Goal: Information Seeking & Learning: Learn about a topic

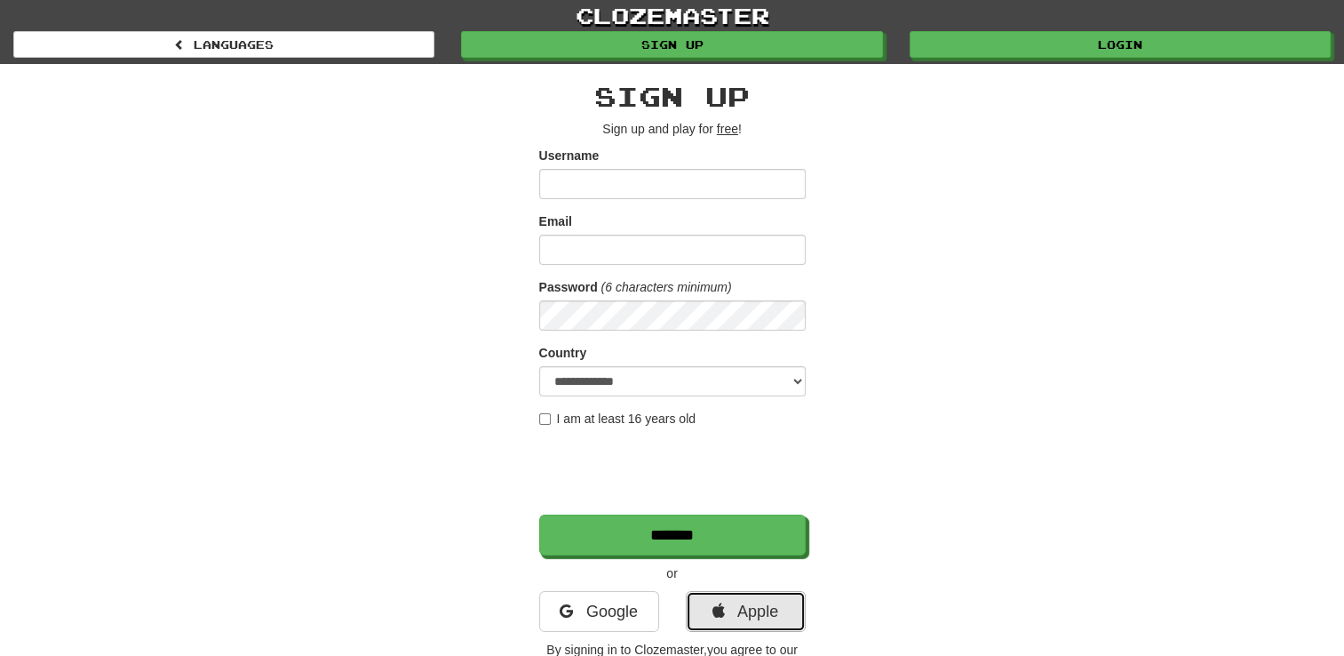
click at [750, 604] on link "Apple" at bounding box center [746, 611] width 120 height 41
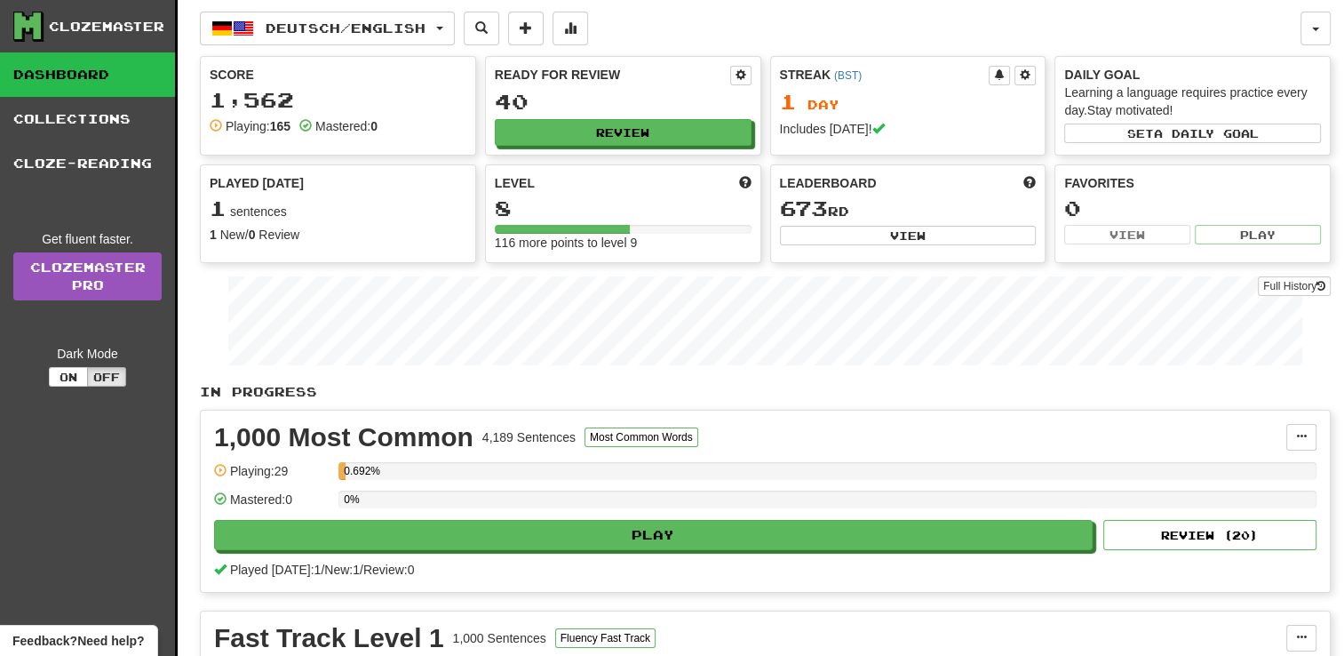
click at [65, 527] on div "Clozemaster Dashboard Collections Cloze - Reading Get fluent faster . Clozemast…" at bounding box center [89, 448] width 178 height 896
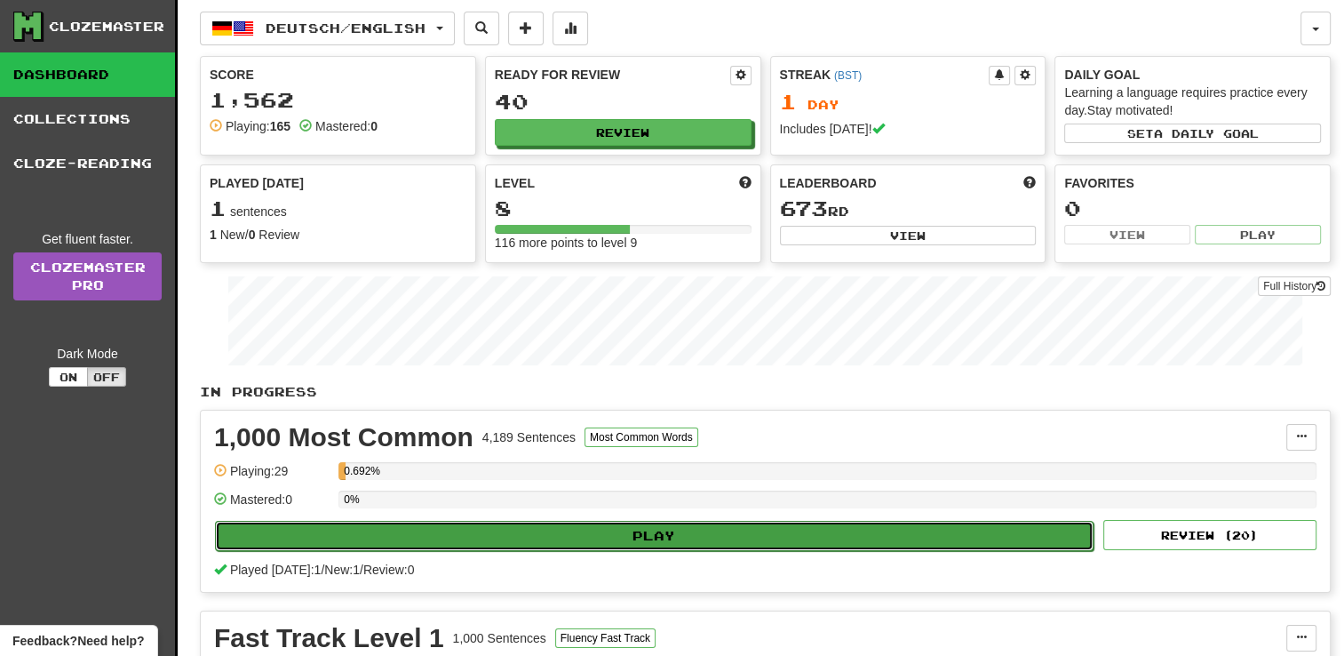
click at [503, 531] on button "Play" at bounding box center [654, 536] width 878 height 30
select select "**"
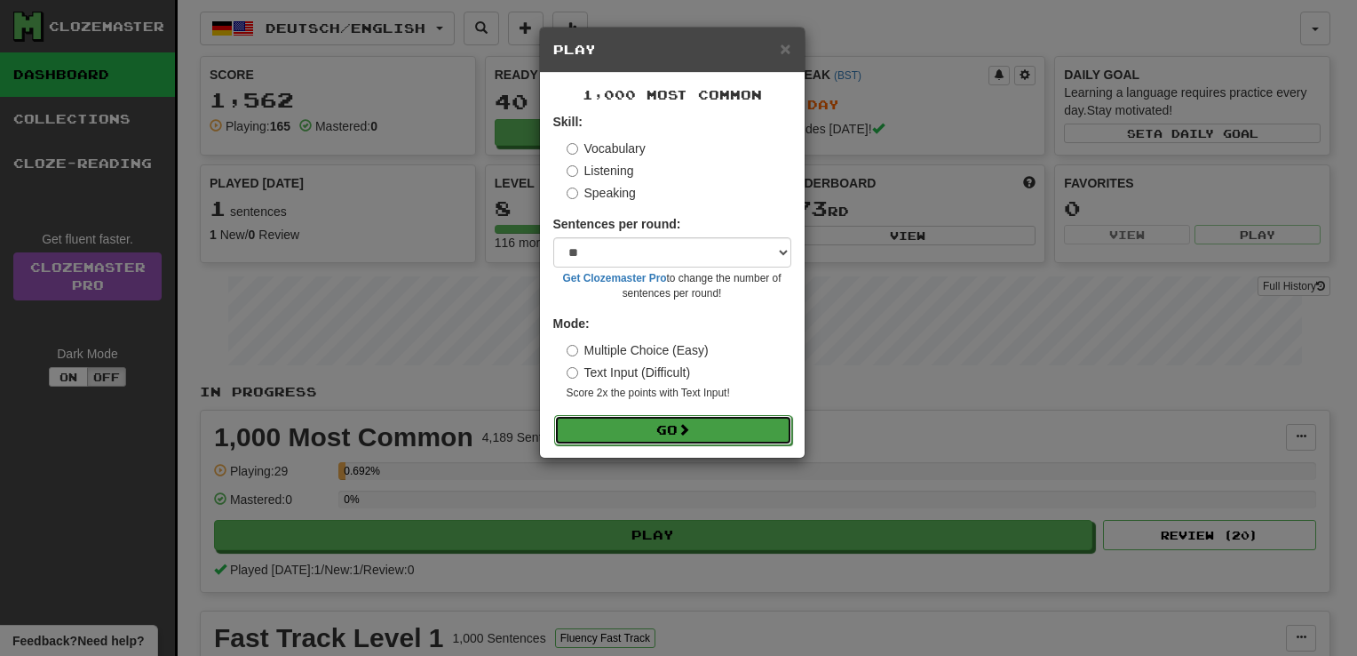
click at [716, 429] on button "Go" at bounding box center [673, 430] width 238 height 30
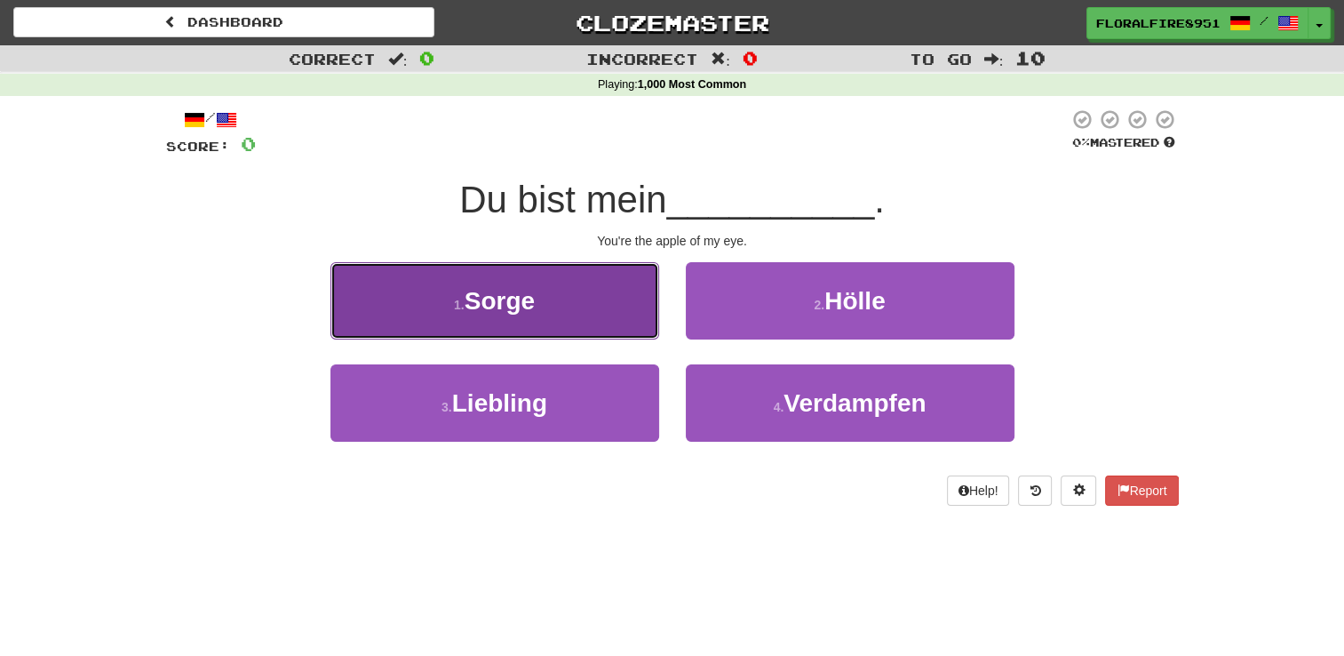
click at [527, 290] on span "Sorge" at bounding box center [500, 301] width 70 height 28
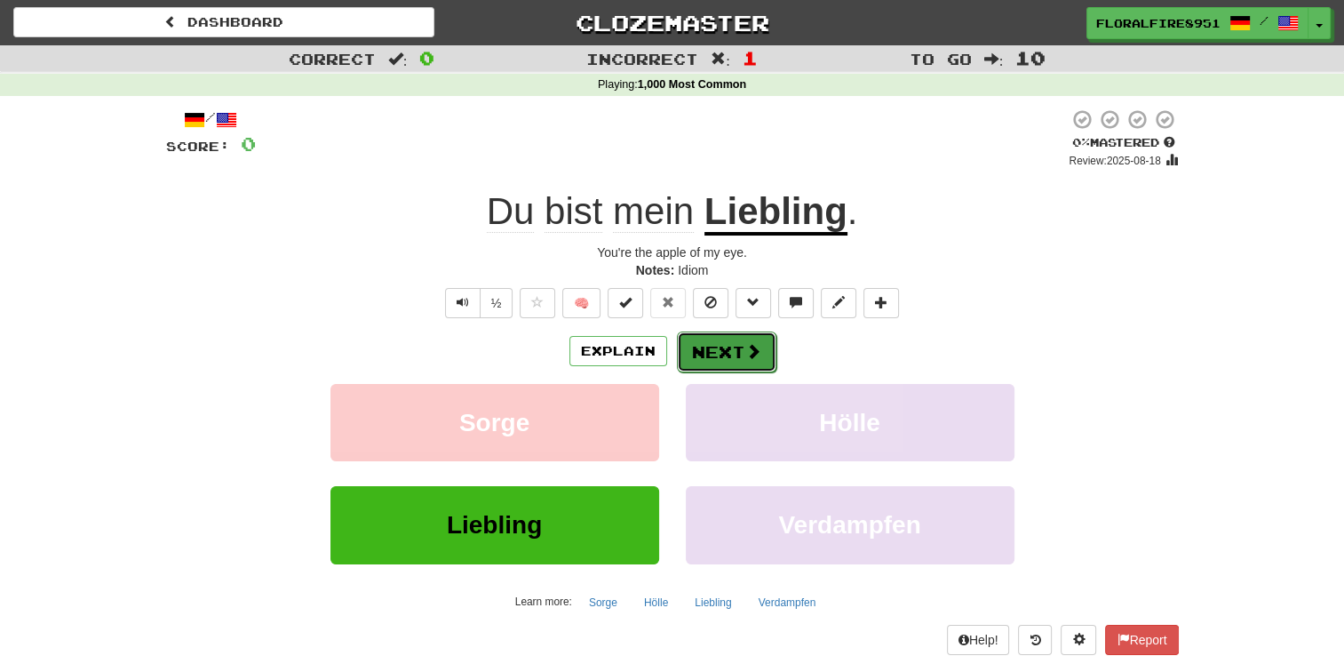
click at [743, 362] on button "Next" at bounding box center [726, 351] width 99 height 41
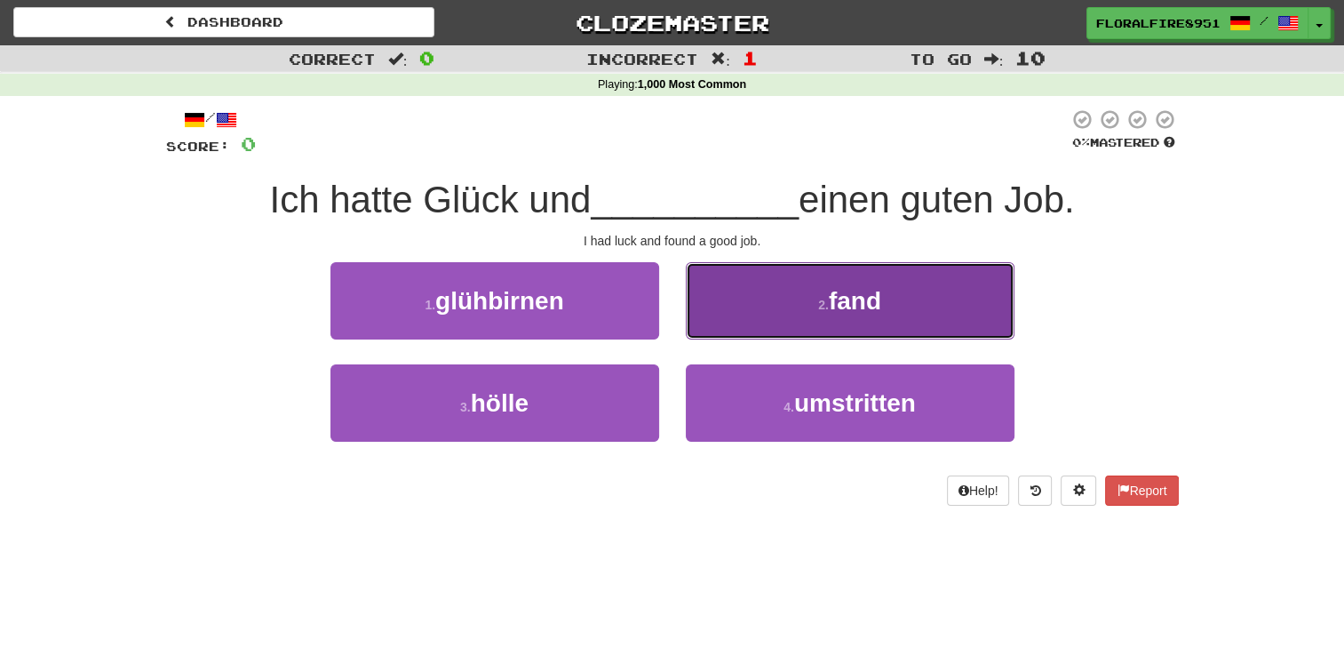
click at [820, 304] on small "2 ." at bounding box center [823, 305] width 11 height 14
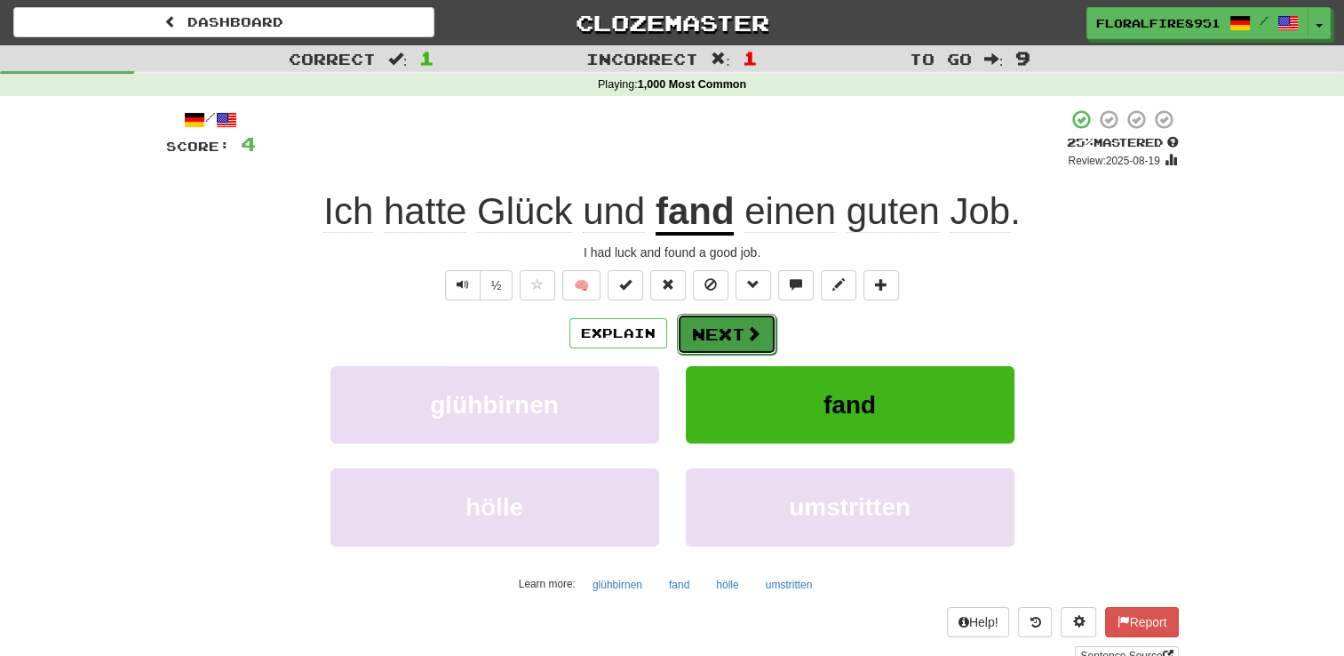
click at [732, 332] on button "Next" at bounding box center [726, 334] width 99 height 41
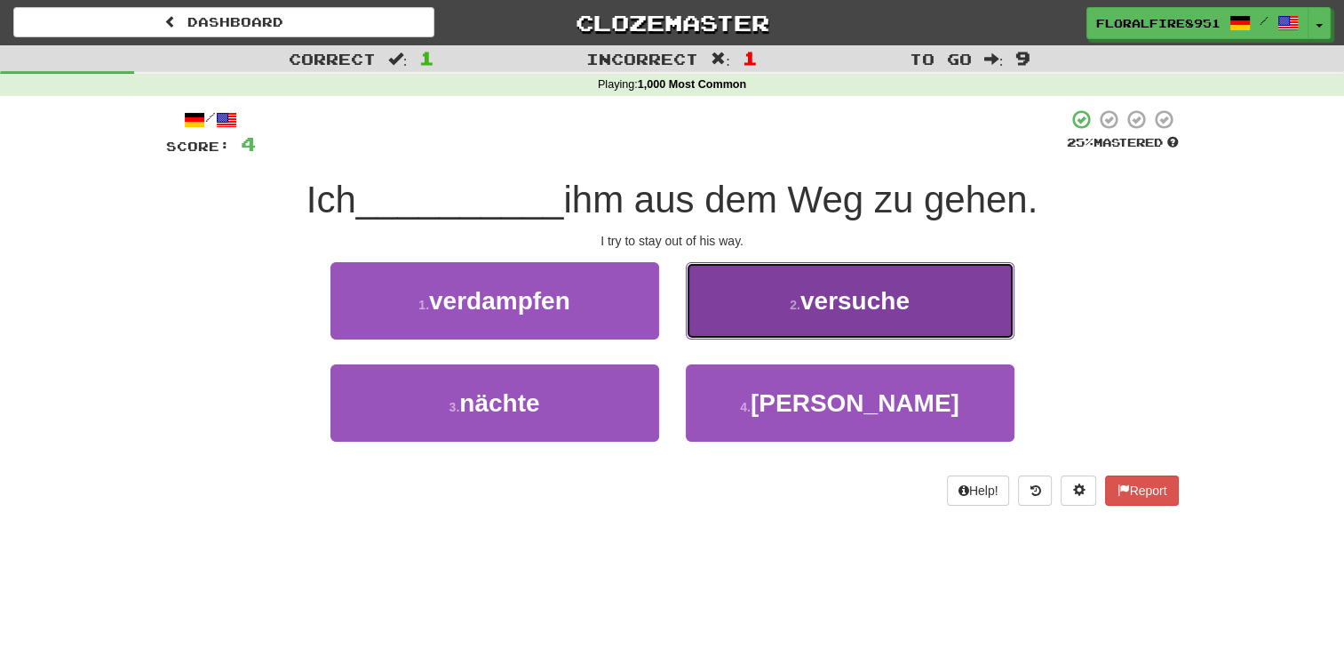
click at [773, 312] on button "2 . versuche" at bounding box center [850, 300] width 329 height 77
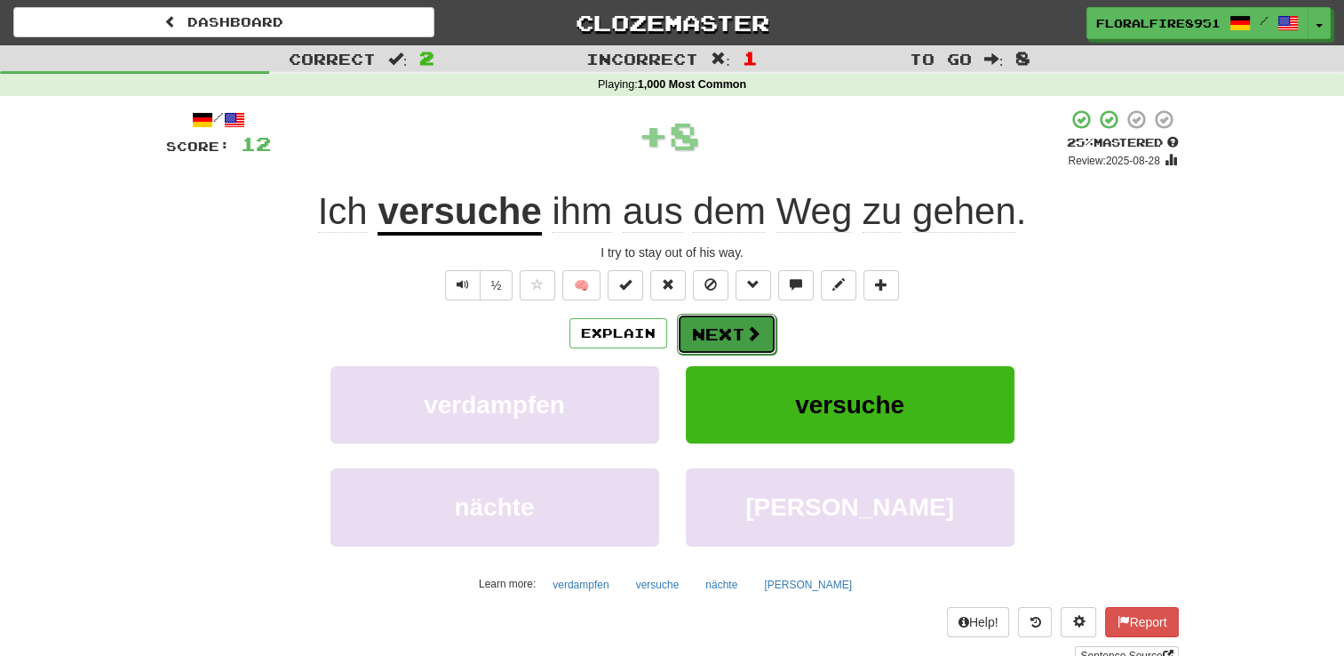
click at [715, 329] on button "Next" at bounding box center [726, 334] width 99 height 41
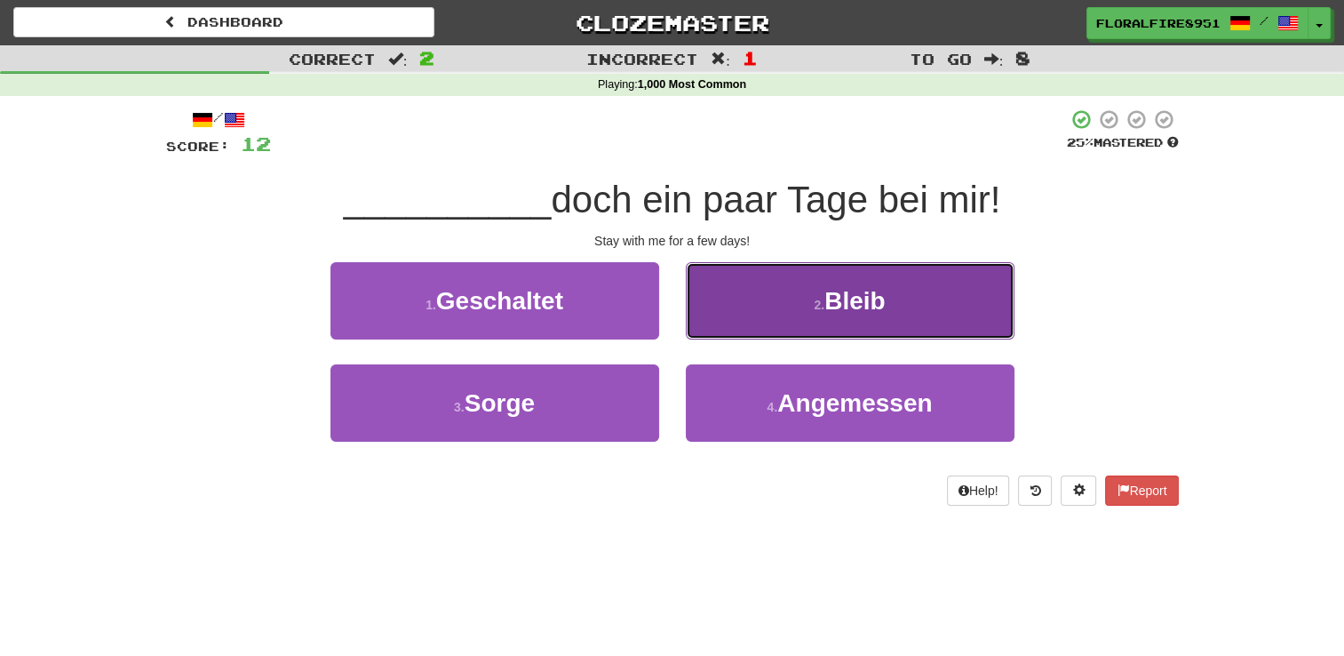
click at [756, 315] on button "2 . Bleib" at bounding box center [850, 300] width 329 height 77
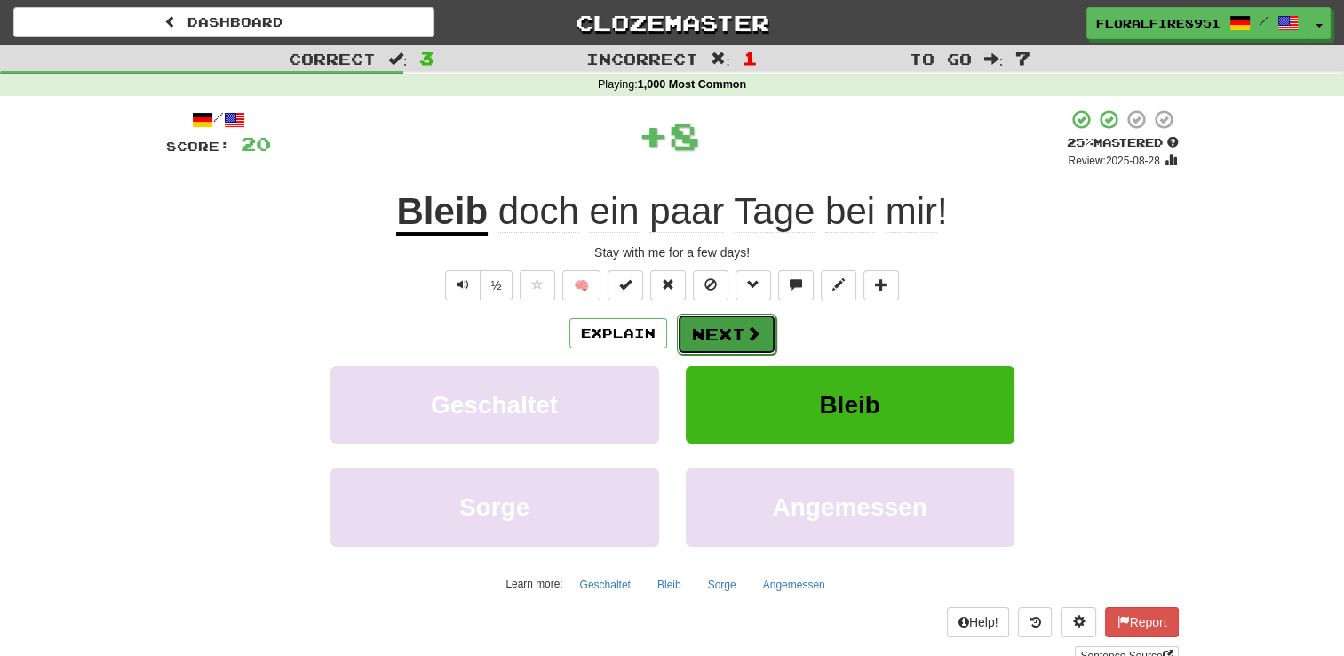
click at [739, 320] on button "Next" at bounding box center [726, 334] width 99 height 41
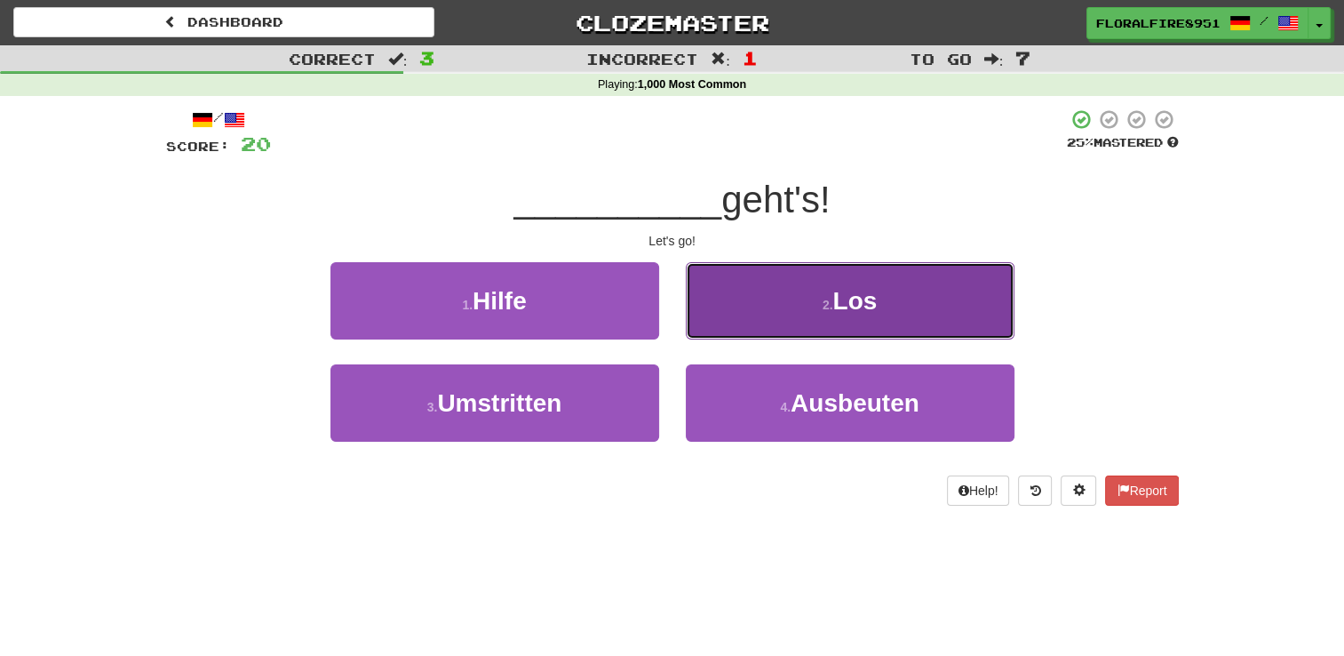
click at [759, 326] on button "2 . Los" at bounding box center [850, 300] width 329 height 77
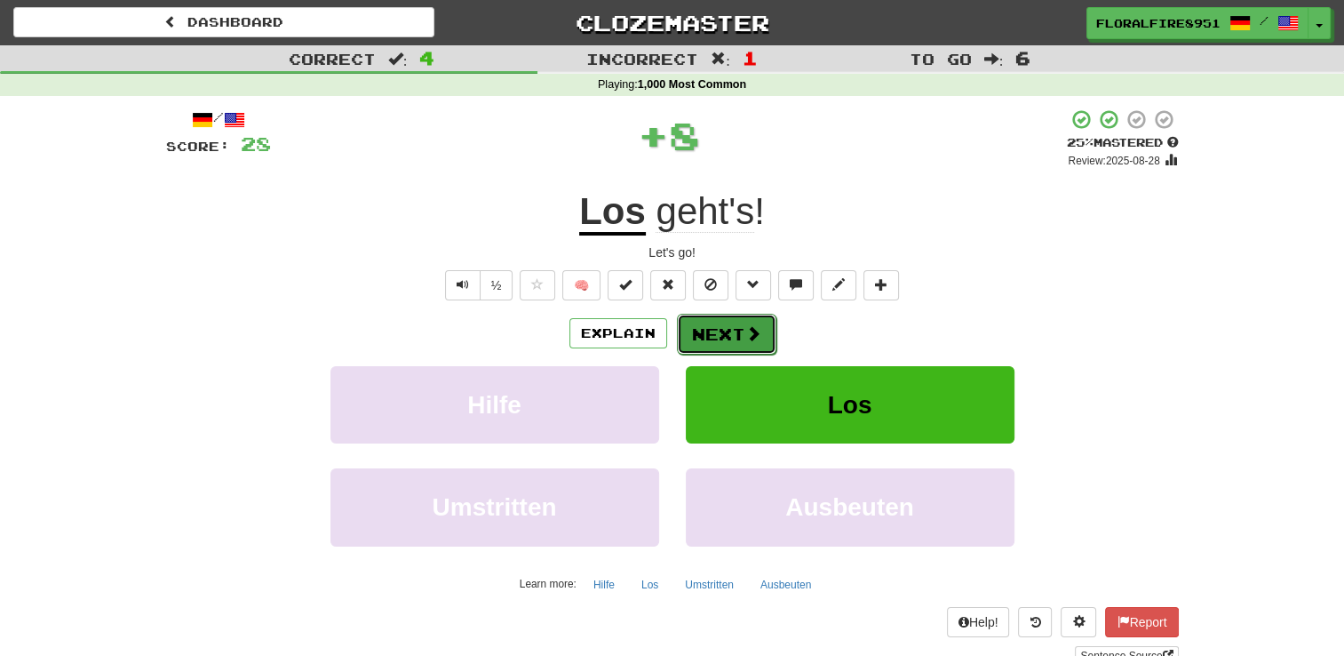
click at [723, 329] on button "Next" at bounding box center [726, 334] width 99 height 41
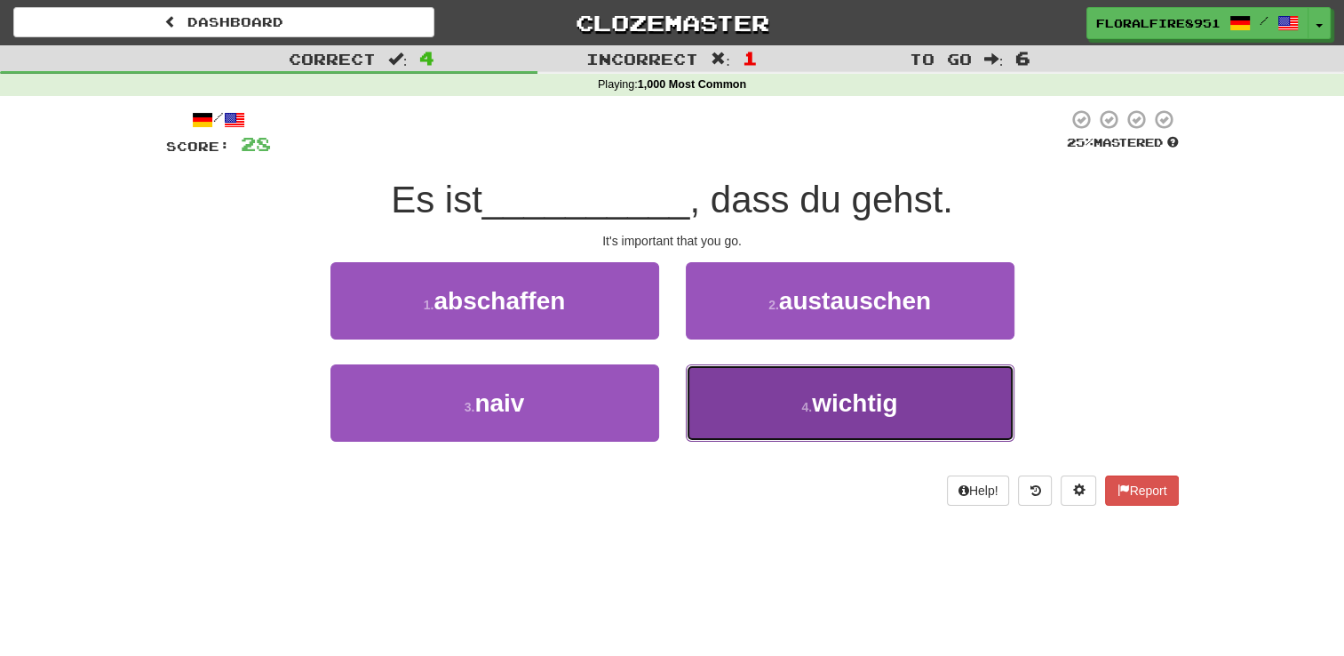
click at [775, 403] on button "4 . wichtig" at bounding box center [850, 402] width 329 height 77
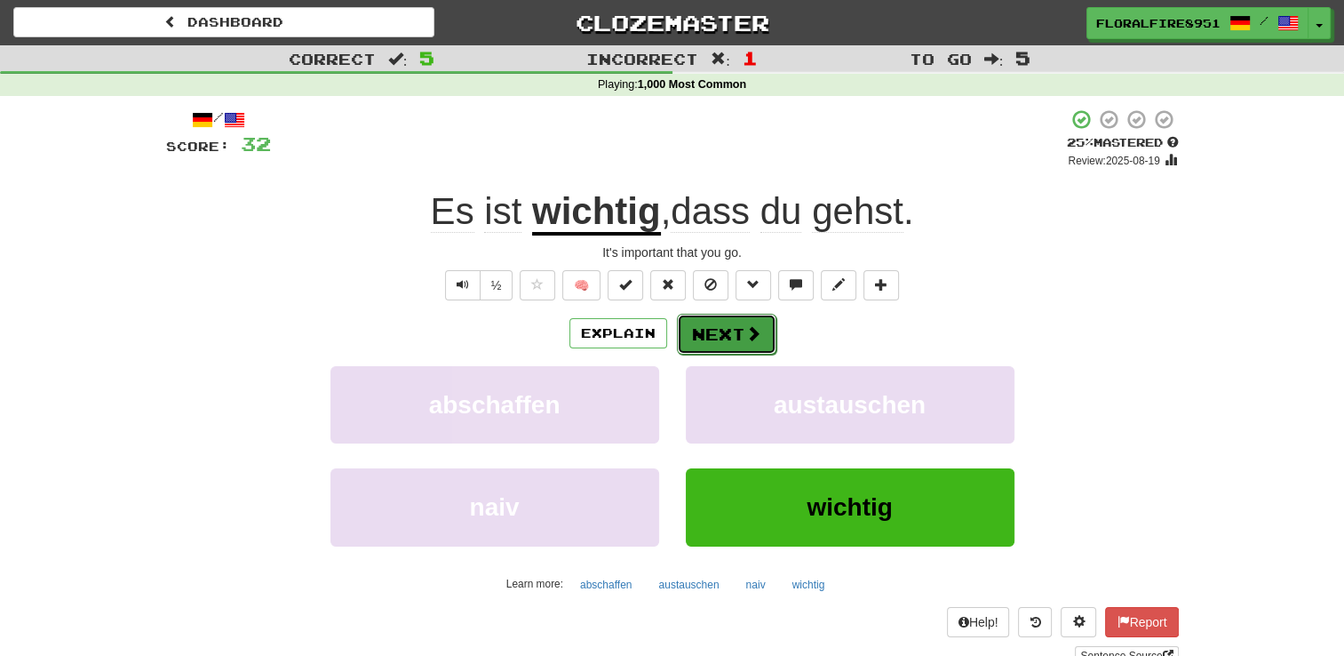
click at [730, 333] on button "Next" at bounding box center [726, 334] width 99 height 41
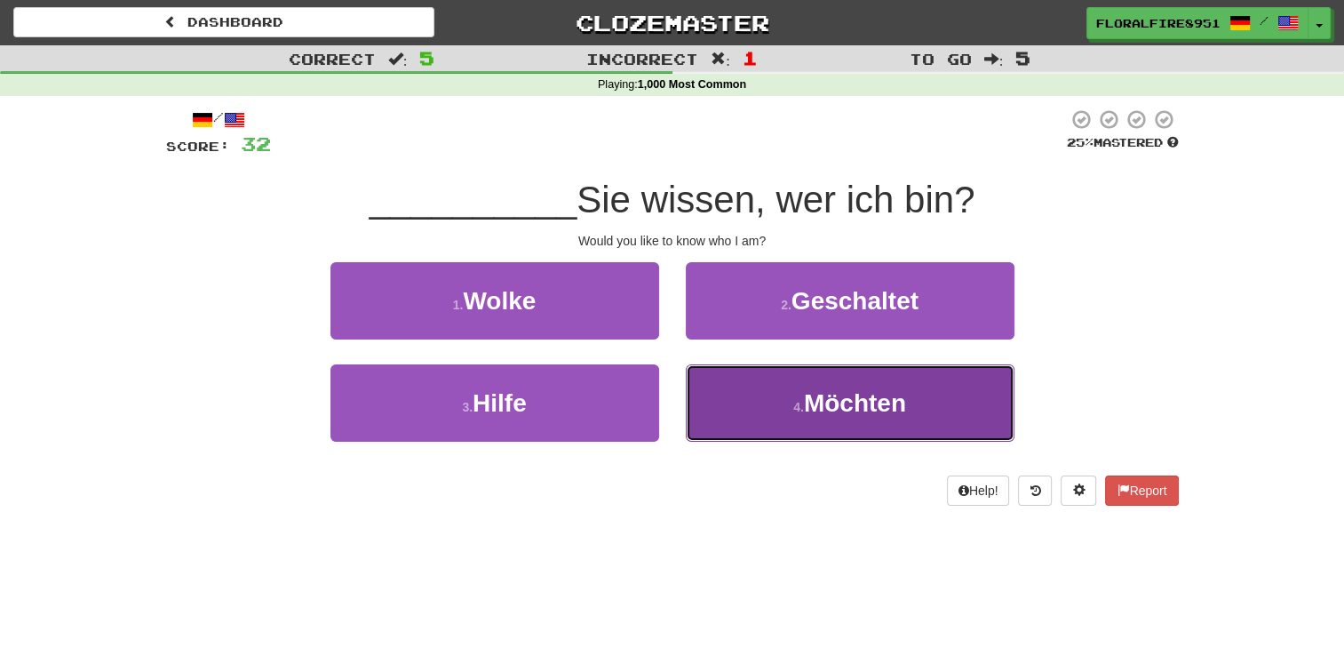
click at [763, 407] on button "4 . M ö chten" at bounding box center [850, 402] width 329 height 77
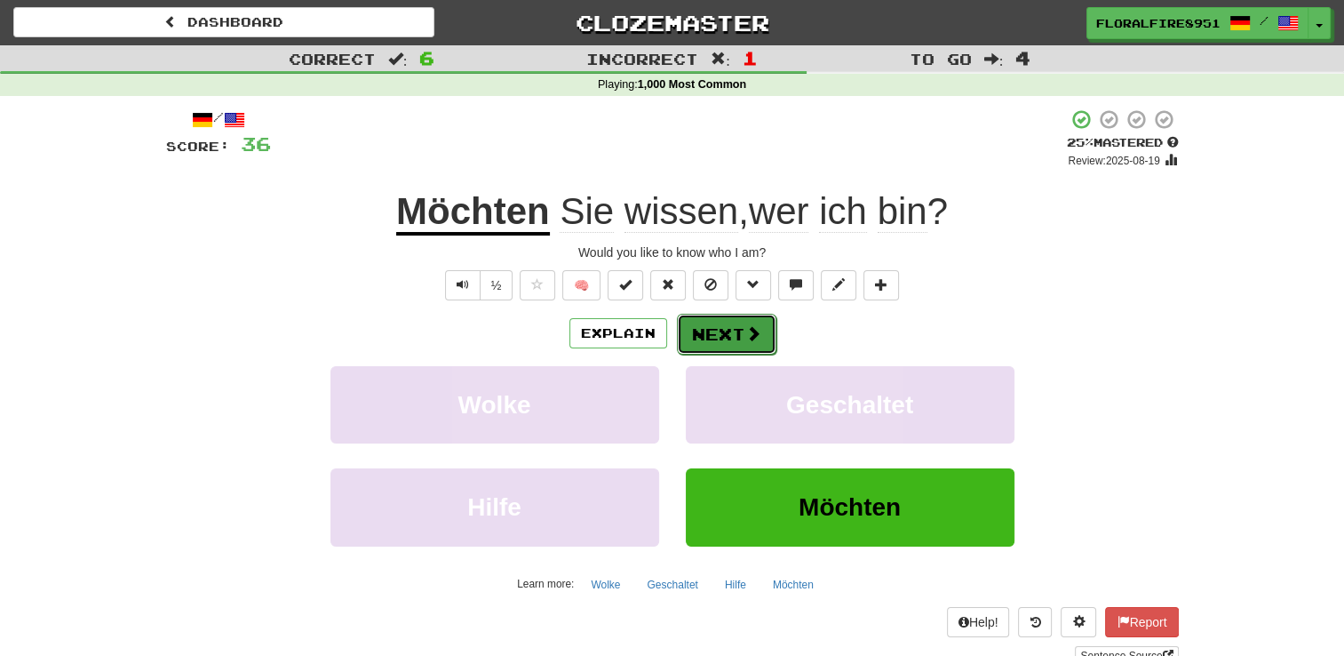
click at [713, 331] on button "Next" at bounding box center [726, 334] width 99 height 41
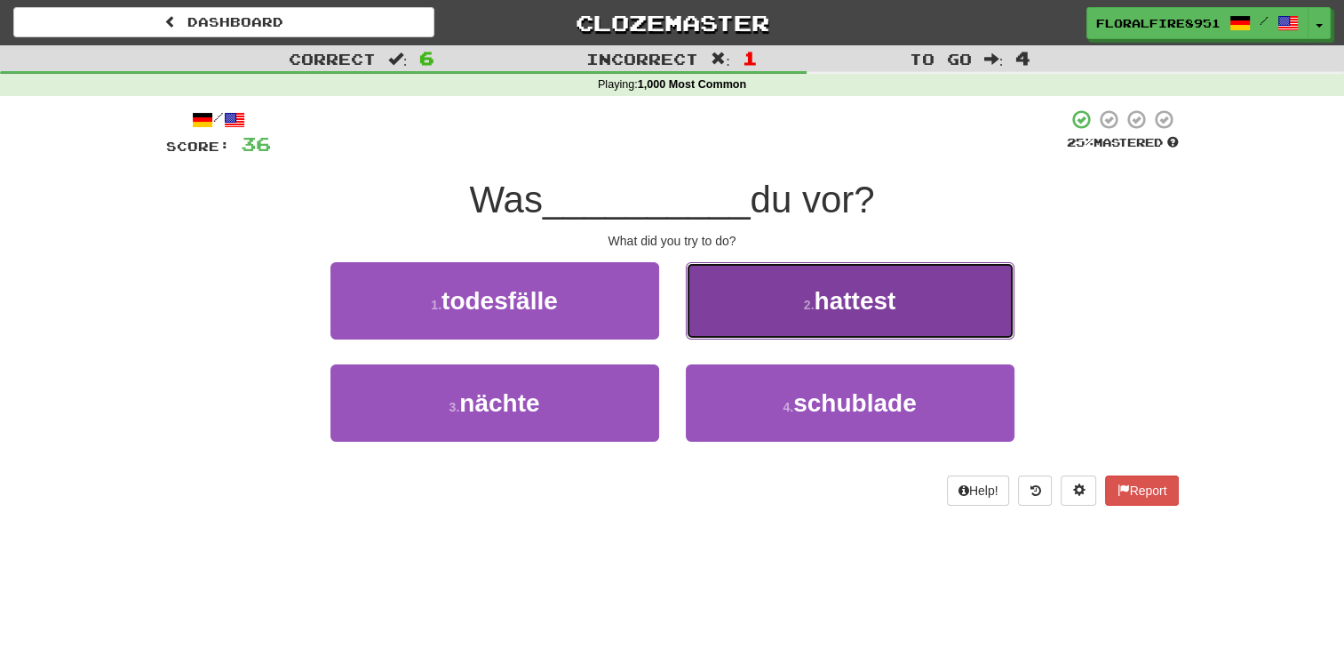
click at [757, 302] on button "2 . hattest" at bounding box center [850, 300] width 329 height 77
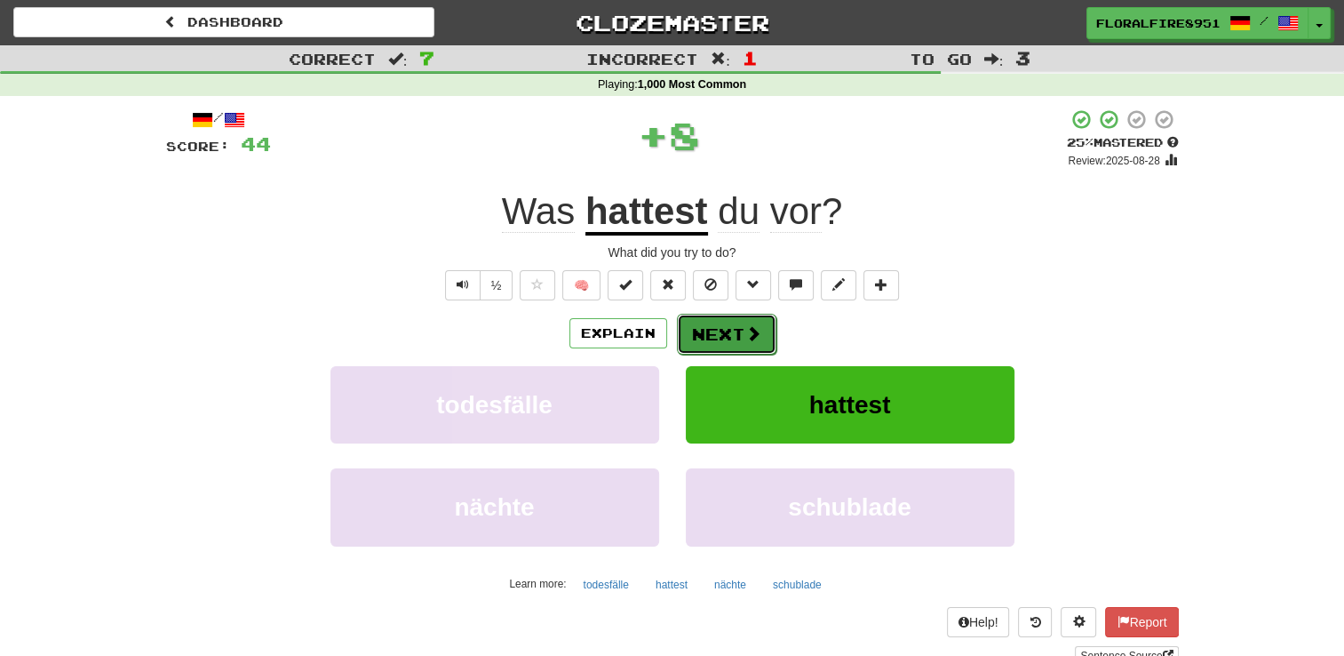
click at [728, 332] on button "Next" at bounding box center [726, 334] width 99 height 41
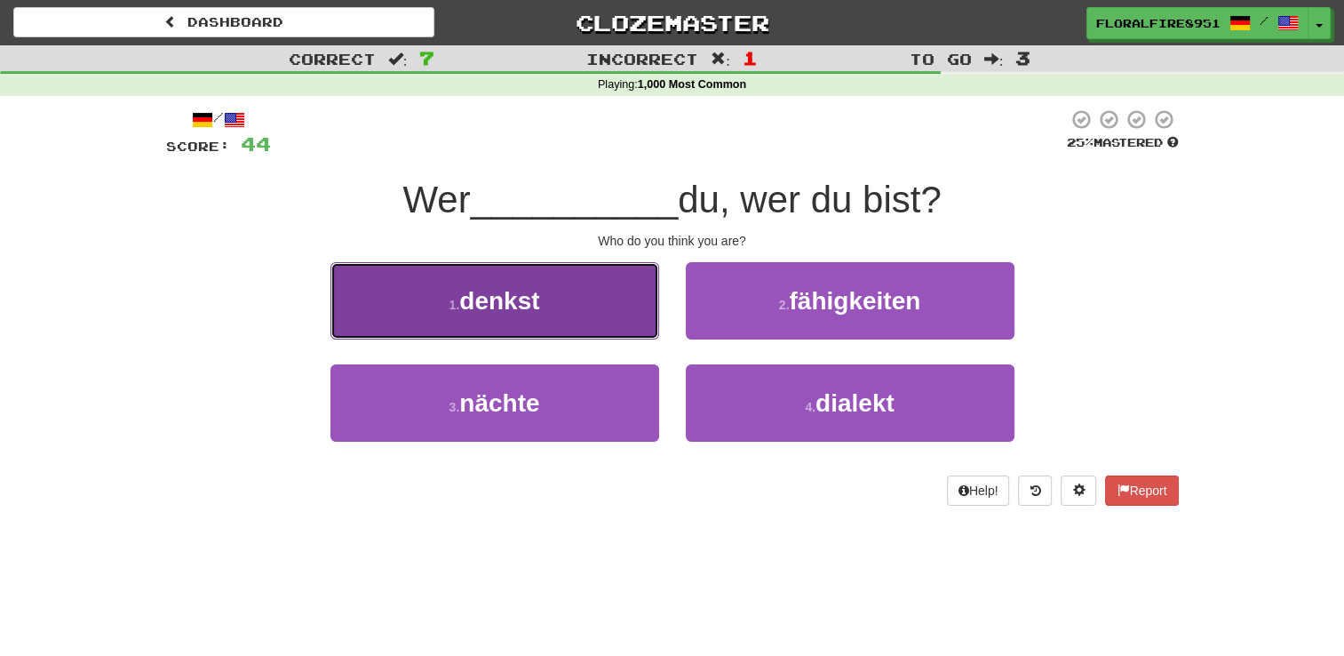
click at [632, 300] on button "1 . denkst" at bounding box center [494, 300] width 329 height 77
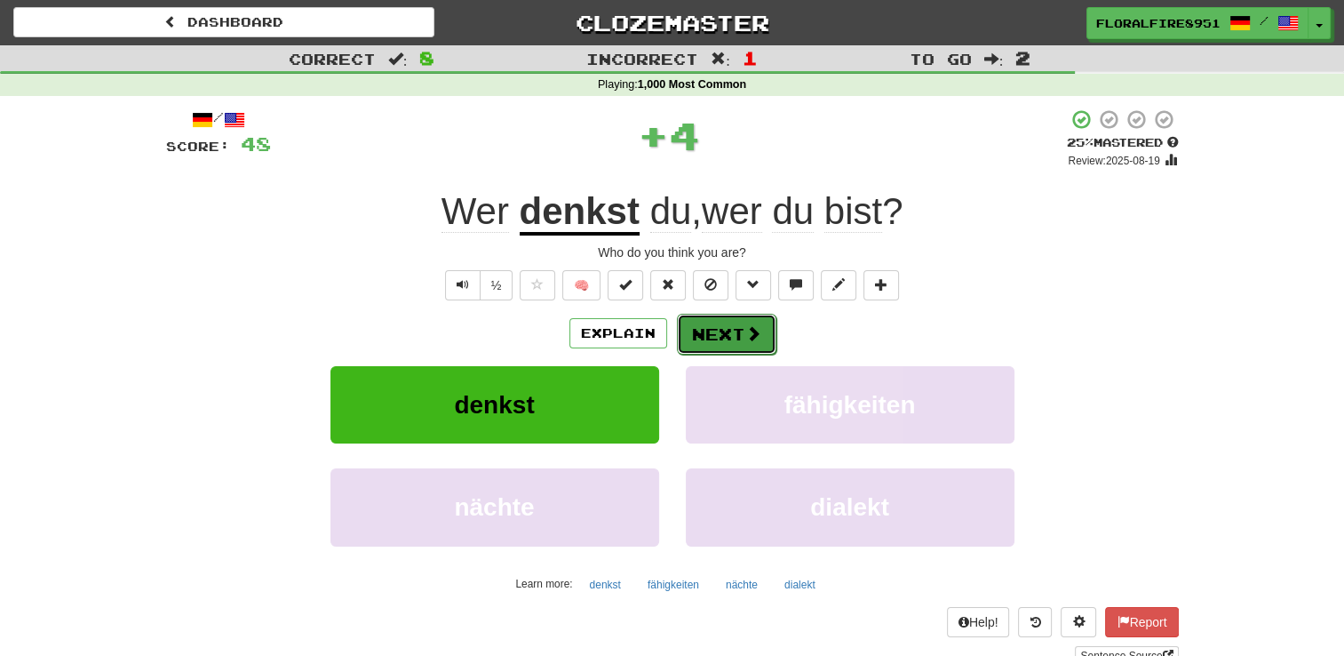
click at [747, 318] on button "Next" at bounding box center [726, 334] width 99 height 41
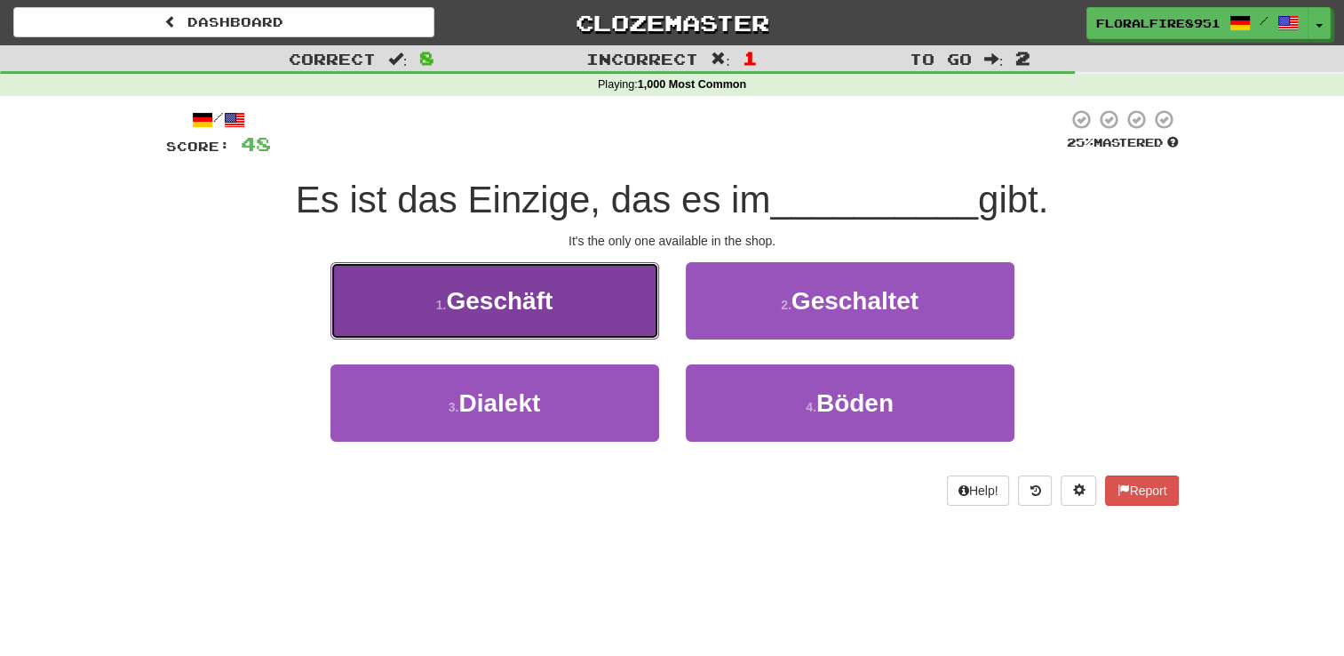
click at [638, 286] on button "1 . Gesch ä ft" at bounding box center [494, 300] width 329 height 77
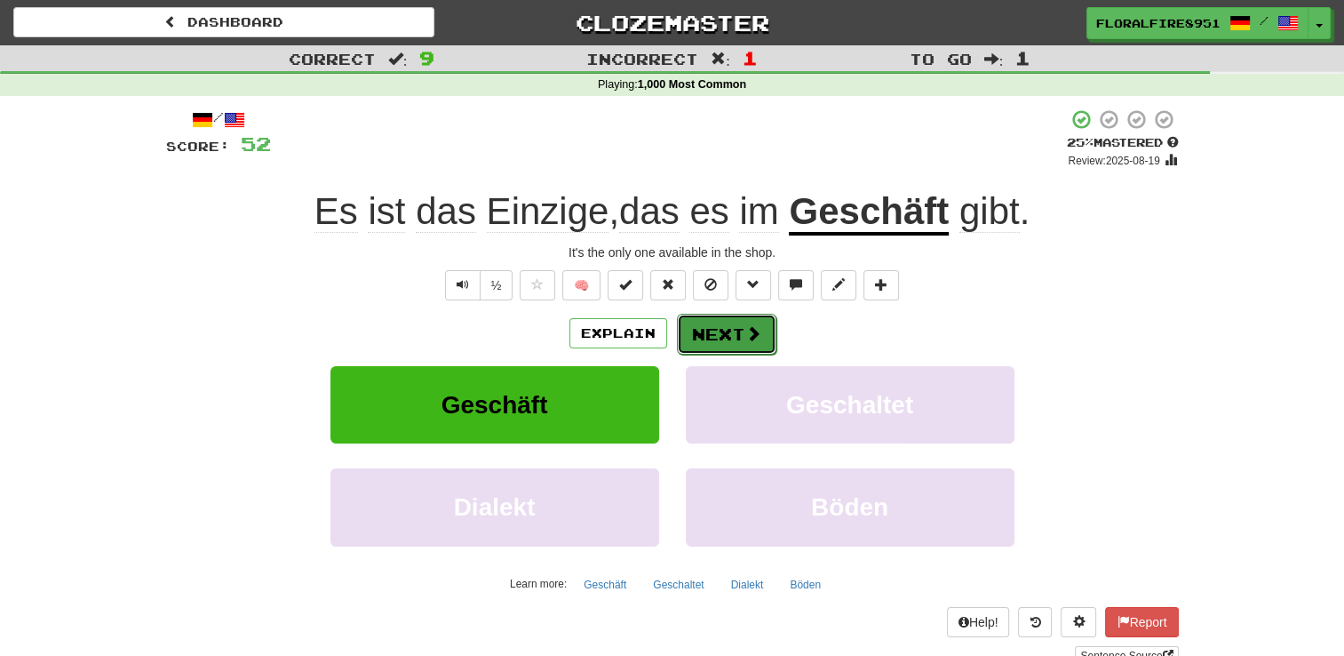
click at [736, 332] on button "Next" at bounding box center [726, 334] width 99 height 41
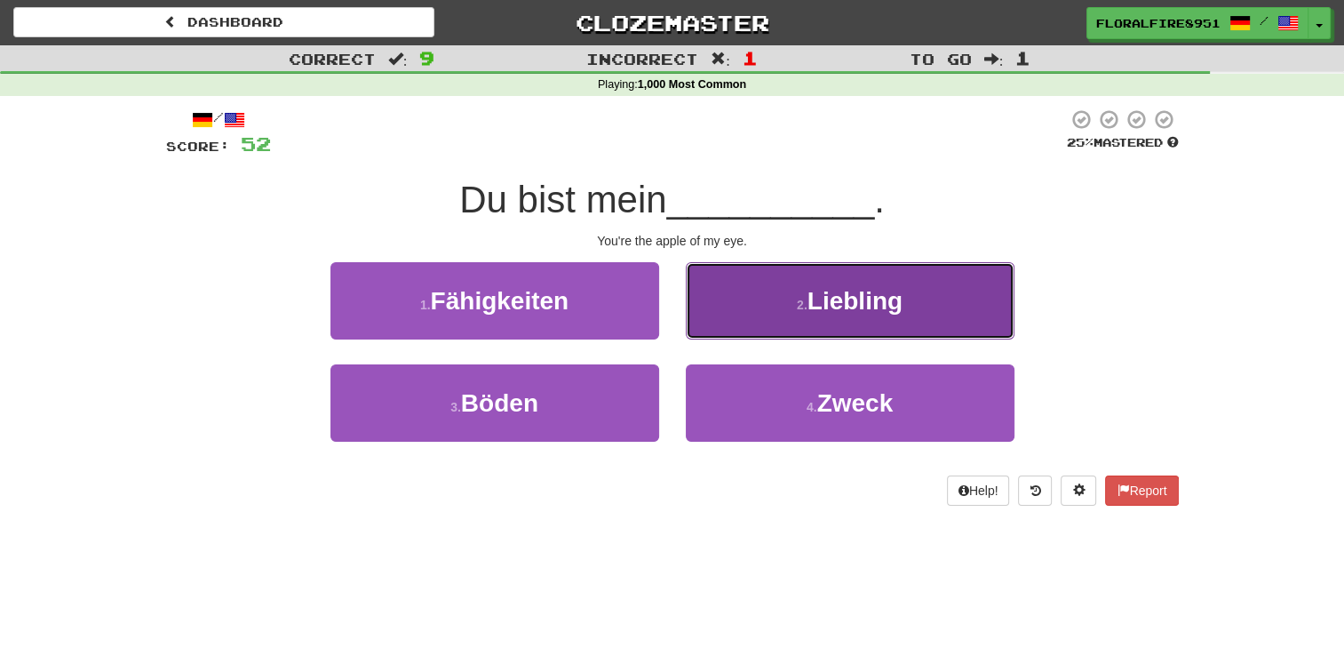
click at [811, 324] on button "2 . [GEOGRAPHIC_DATA]" at bounding box center [850, 300] width 329 height 77
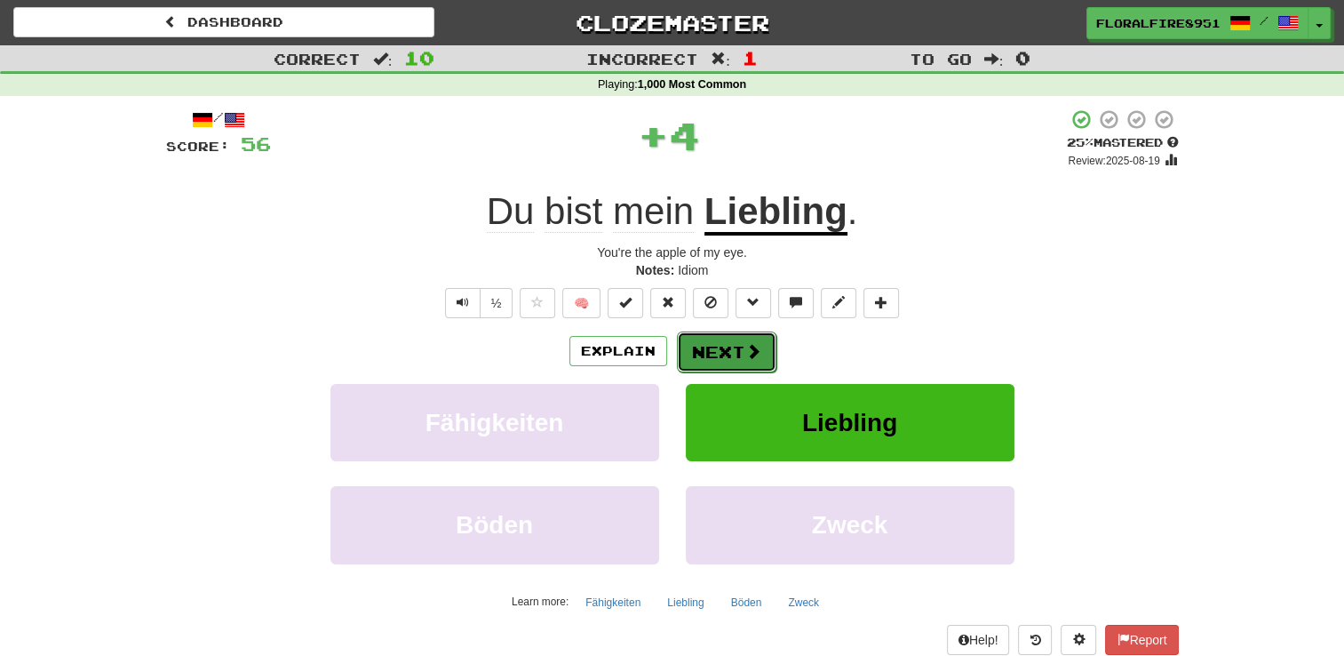
click at [742, 346] on button "Next" at bounding box center [726, 351] width 99 height 41
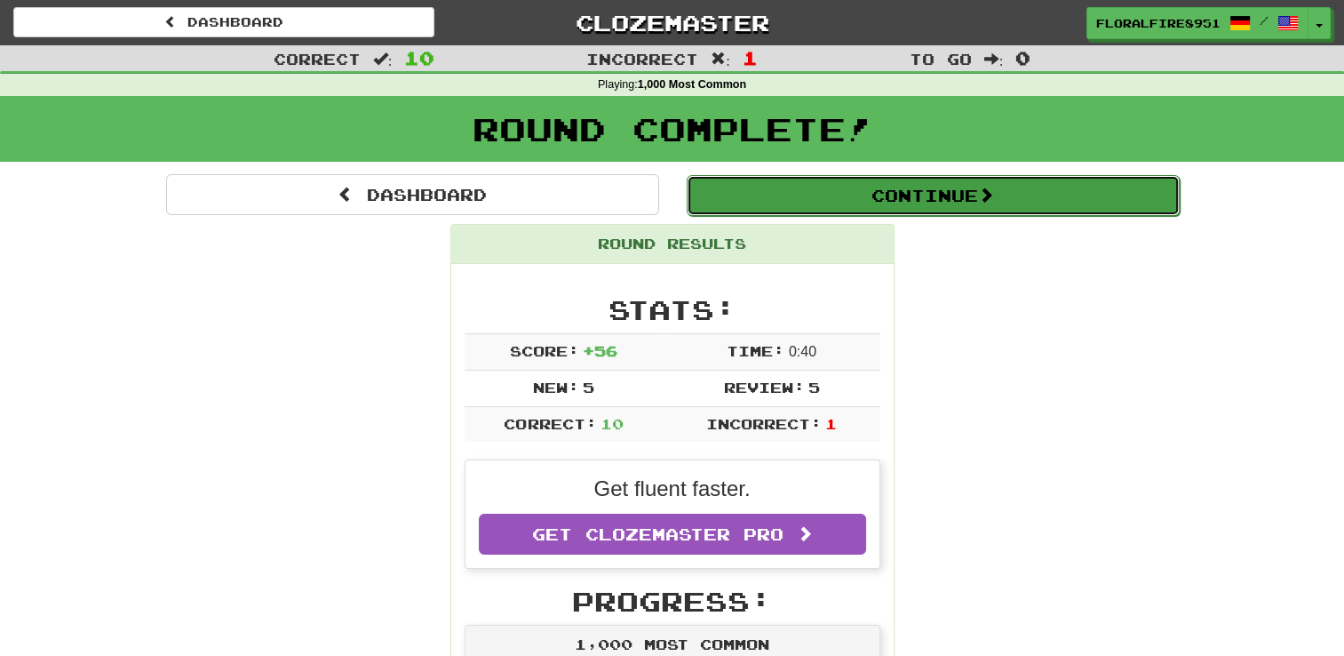
click at [1009, 182] on button "Continue" at bounding box center [933, 195] width 493 height 41
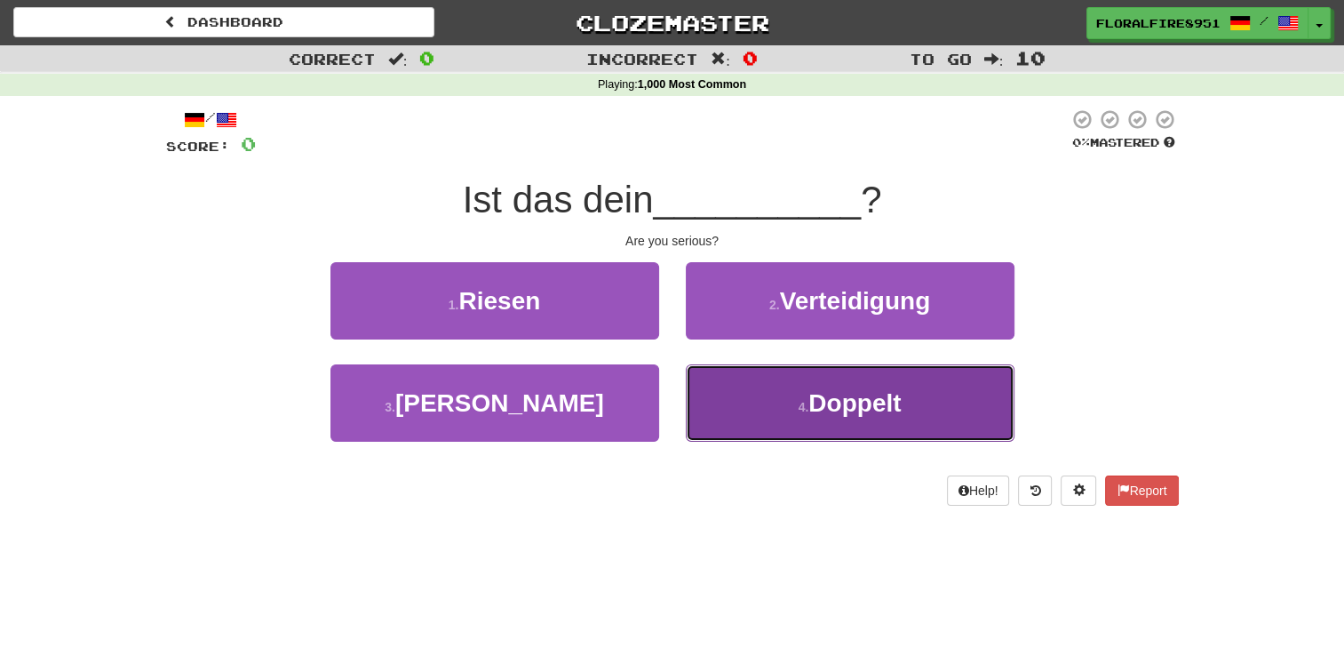
click at [785, 399] on button "4 . Doppelt" at bounding box center [850, 402] width 329 height 77
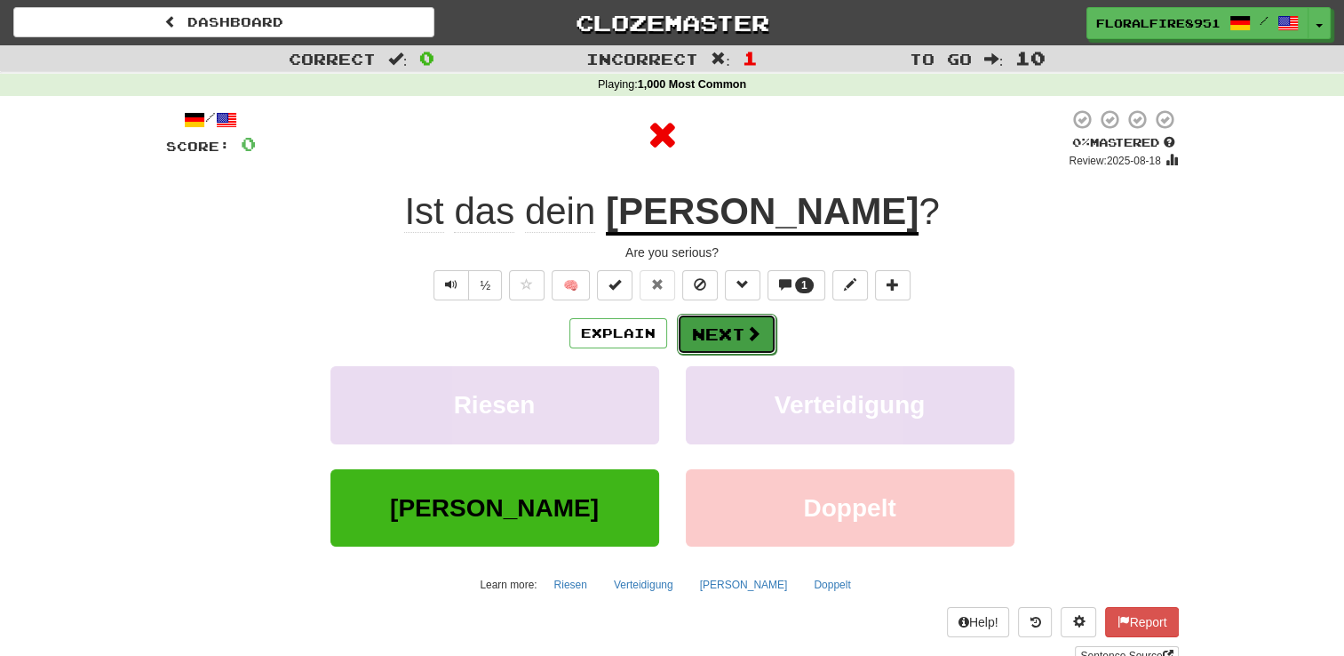
click at [732, 346] on button "Next" at bounding box center [726, 334] width 99 height 41
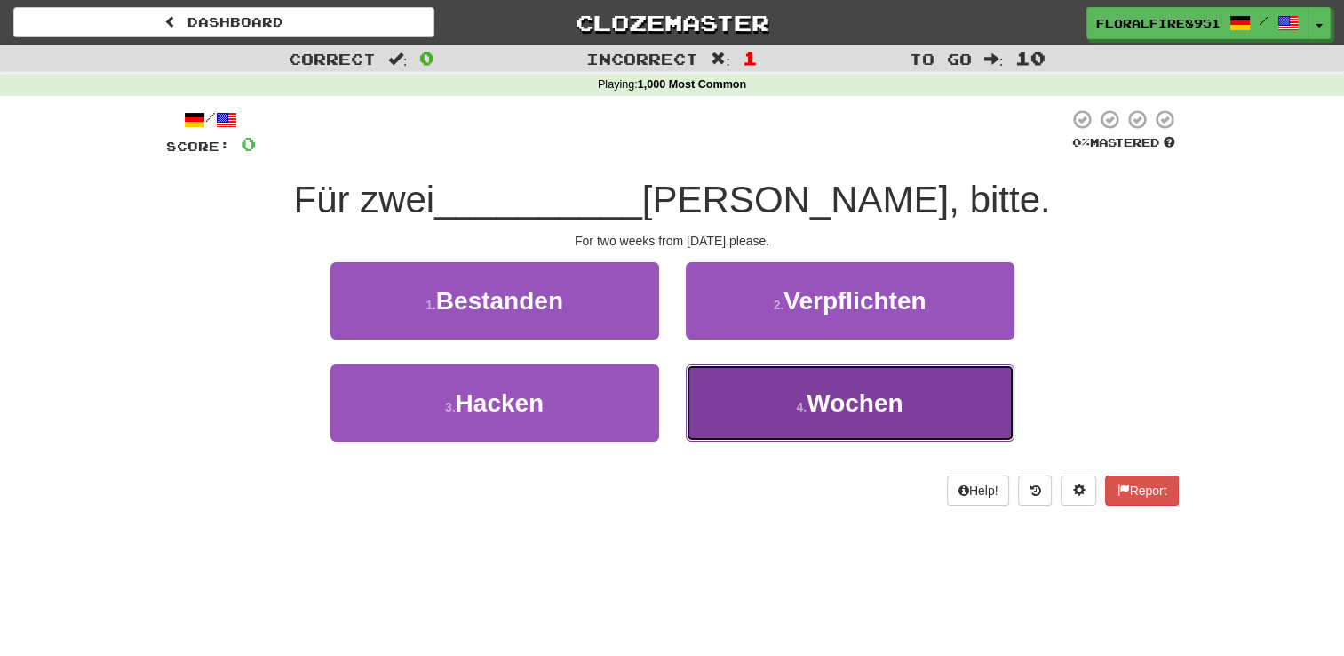
click at [823, 397] on span "Wochen" at bounding box center [855, 403] width 96 height 28
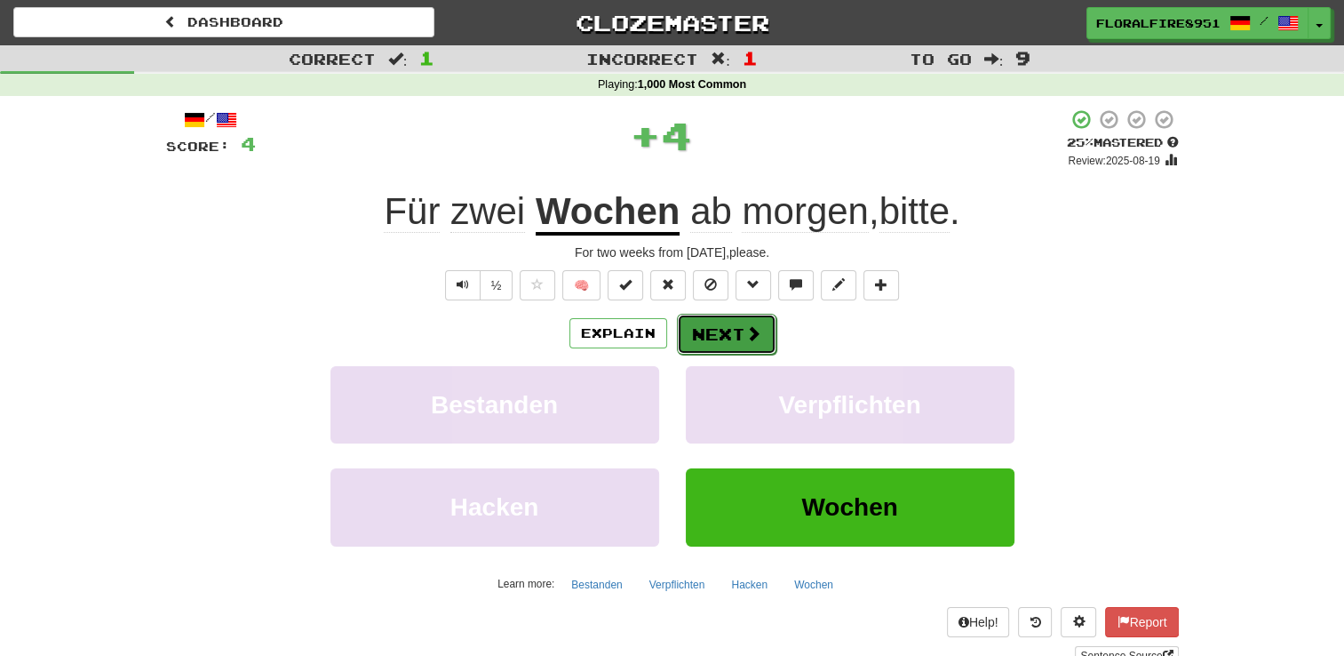
click at [714, 332] on button "Next" at bounding box center [726, 334] width 99 height 41
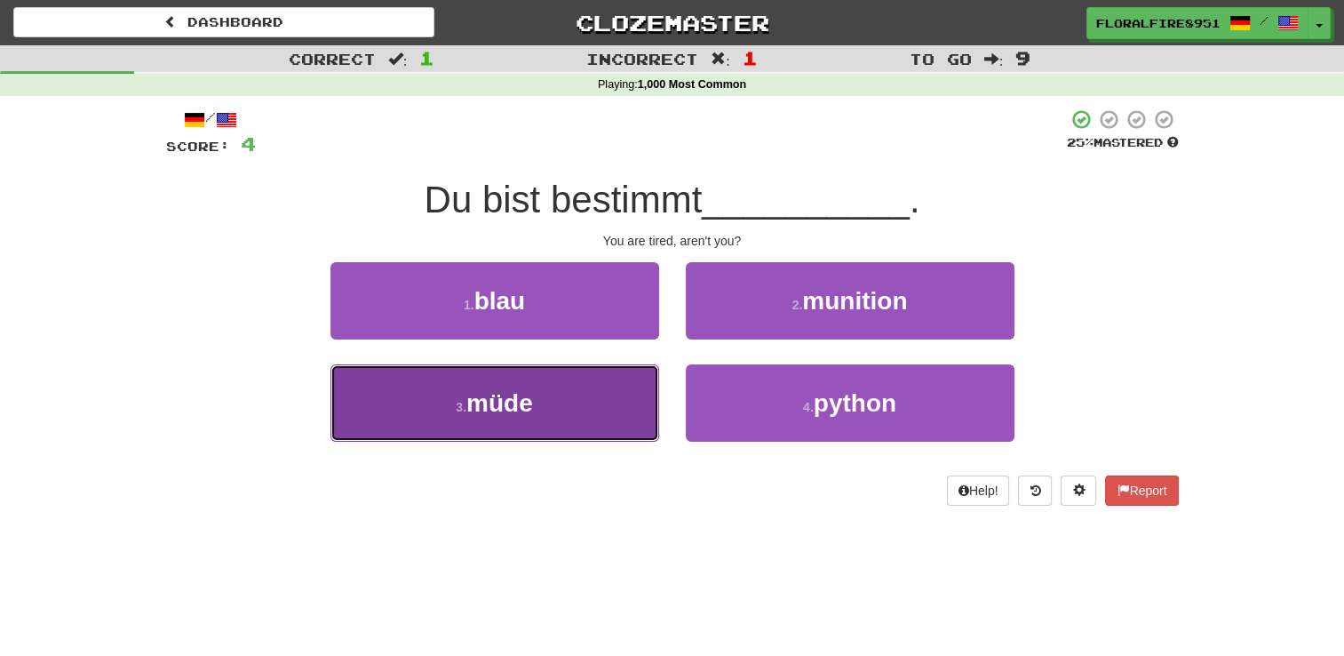
click at [570, 401] on button "3 . m ü de" at bounding box center [494, 402] width 329 height 77
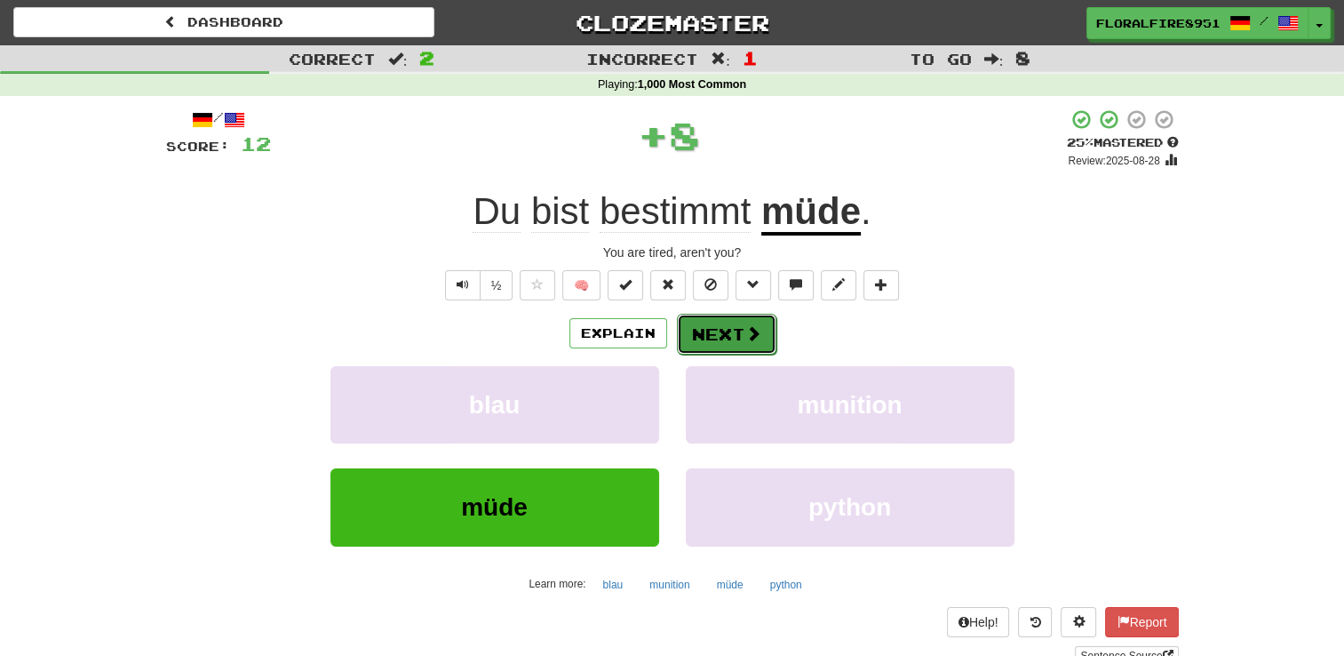
click at [749, 334] on span at bounding box center [753, 333] width 16 height 16
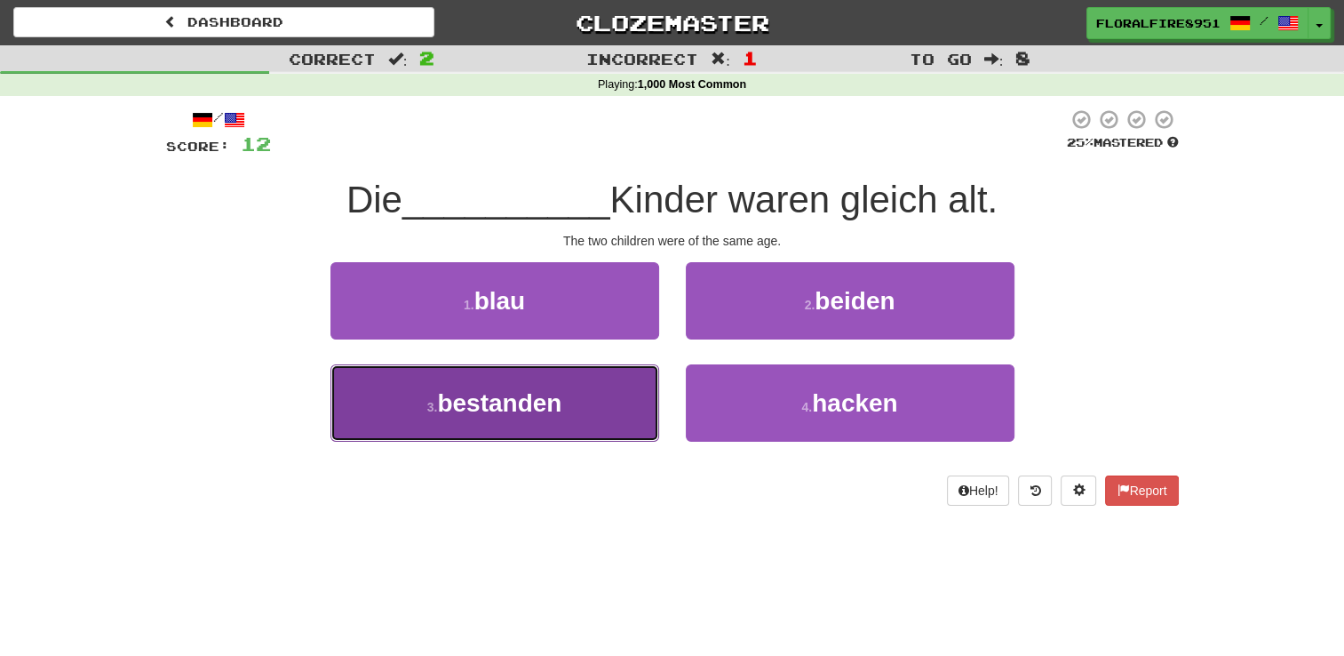
click at [513, 423] on button "3 . bestanden" at bounding box center [494, 402] width 329 height 77
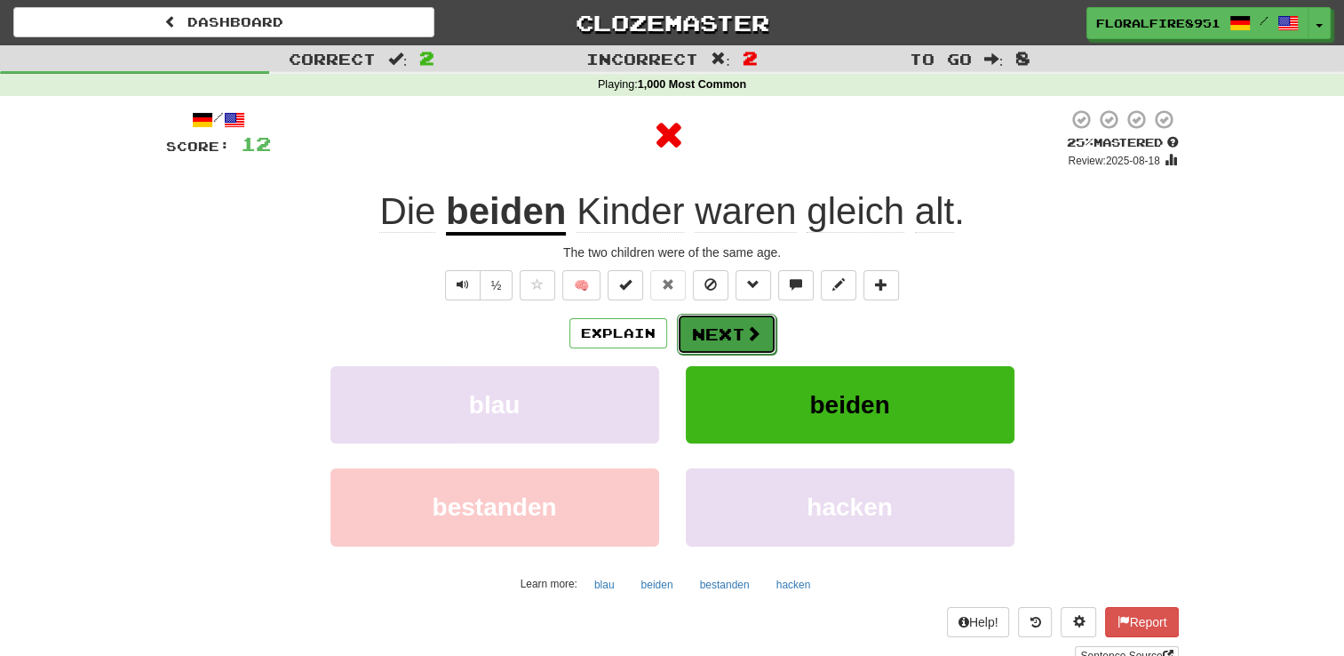
click at [710, 344] on button "Next" at bounding box center [726, 334] width 99 height 41
